Goal: Information Seeking & Learning: Find specific fact

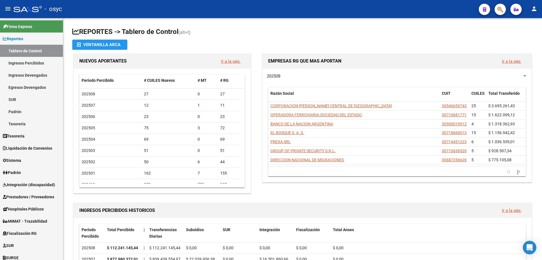
click at [505, 11] on button "button" at bounding box center [500, 9] width 11 height 11
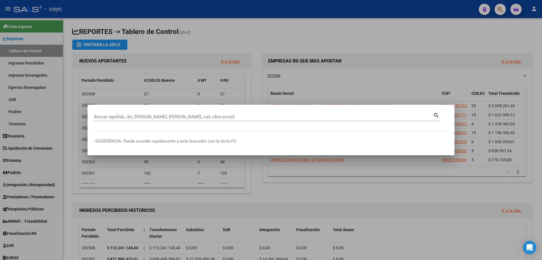
click at [231, 114] on div "Buscar (apellido, dni, [PERSON_NAME], [PERSON_NAME], cuit, obra social)" at bounding box center [263, 116] width 339 height 8
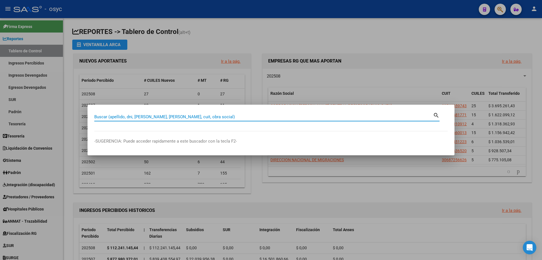
click at [217, 118] on input "Buscar (apellido, dni, [PERSON_NAME], [PERSON_NAME], cuit, obra social)" at bounding box center [263, 116] width 339 height 5
paste input "Sgt. [PERSON_NAME]"
type input "Sgt. [PERSON_NAME]"
drag, startPoint x: 158, startPoint y: 116, endPoint x: 50, endPoint y: 106, distance: 108.1
click at [50, 106] on div "Sgt. [PERSON_NAME] (apellido, dni, cuil, nro traspaso, cuit, obra social) searc…" at bounding box center [271, 130] width 542 height 260
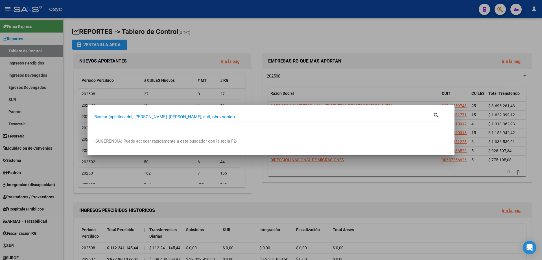
click at [169, 116] on input "Buscar (apellido, dni, [PERSON_NAME], [PERSON_NAME], cuit, obra social)" at bounding box center [263, 116] width 339 height 5
paste input "34510324"
type input "34510324"
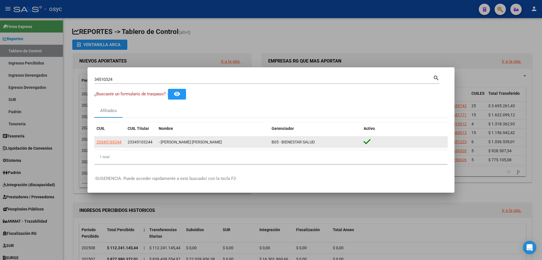
drag, startPoint x: 122, startPoint y: 144, endPoint x: 97, endPoint y: 145, distance: 25.5
click at [97, 145] on div "23345103244" at bounding box center [110, 142] width 27 height 6
copy span "23345103244"
drag, startPoint x: 161, startPoint y: 141, endPoint x: 202, endPoint y: 138, distance: 40.7
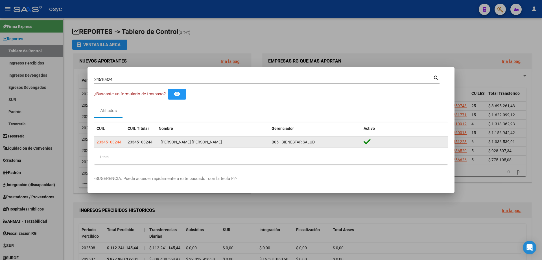
click at [202, 139] on div "- [PERSON_NAME] [PERSON_NAME]" at bounding box center [213, 142] width 108 height 6
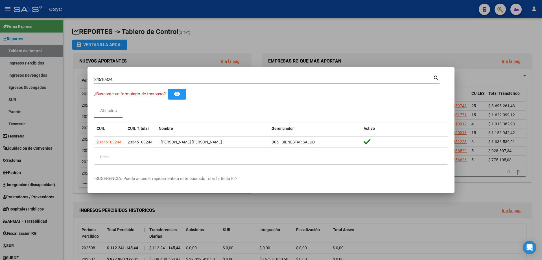
copy div "[PERSON_NAME] [PERSON_NAME]"
